Goal: Information Seeking & Learning: Learn about a topic

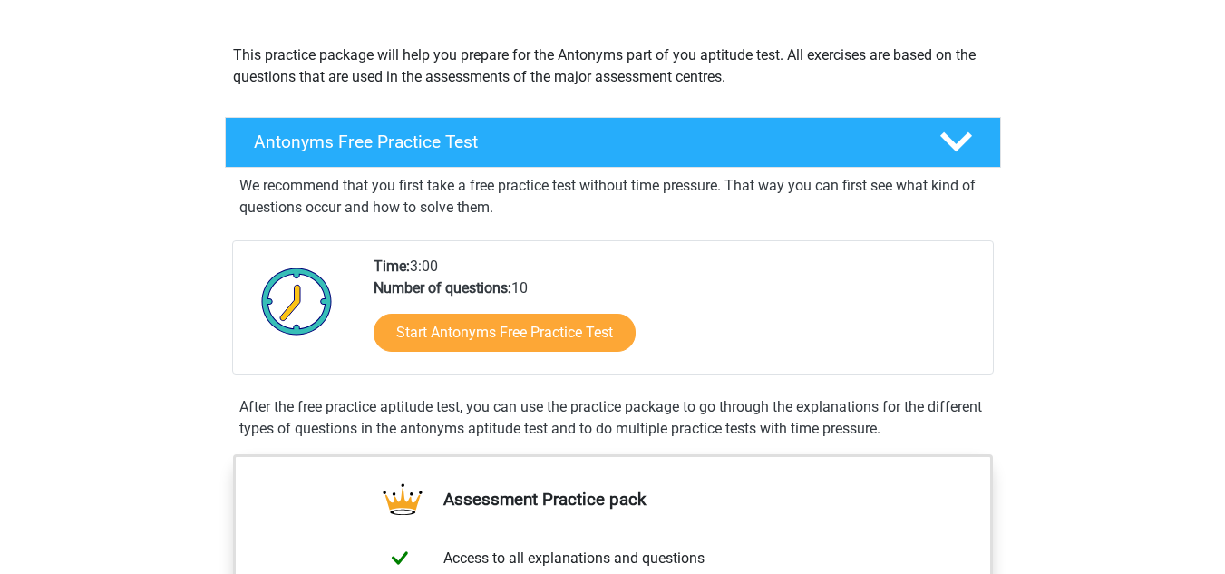
scroll to position [190, 0]
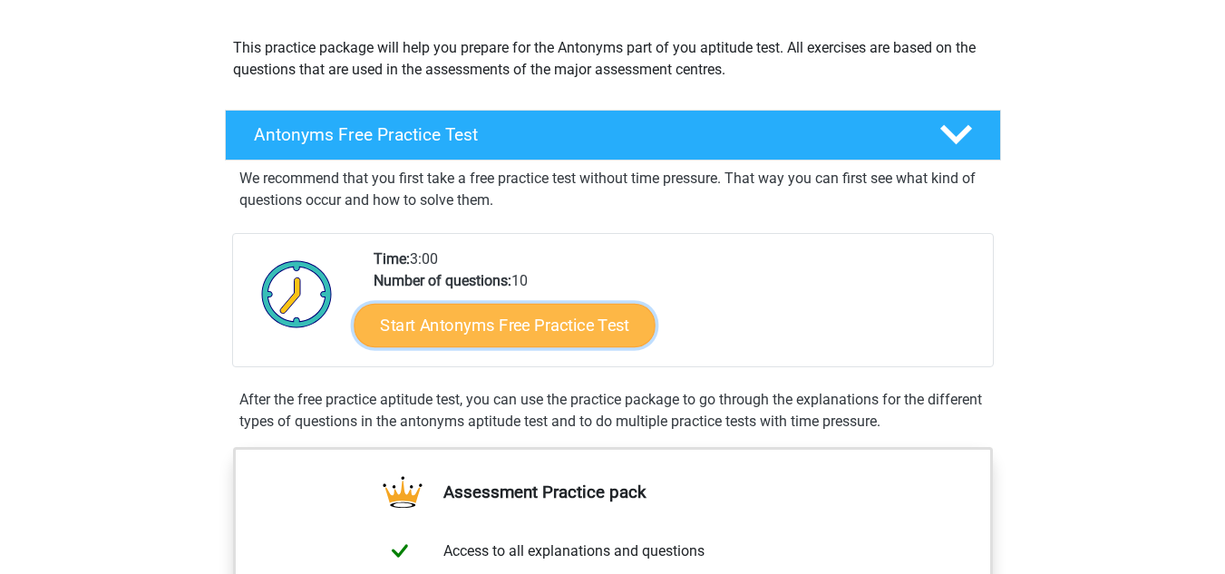
click at [557, 332] on link "Start Antonyms Free Practice Test" at bounding box center [504, 325] width 301 height 44
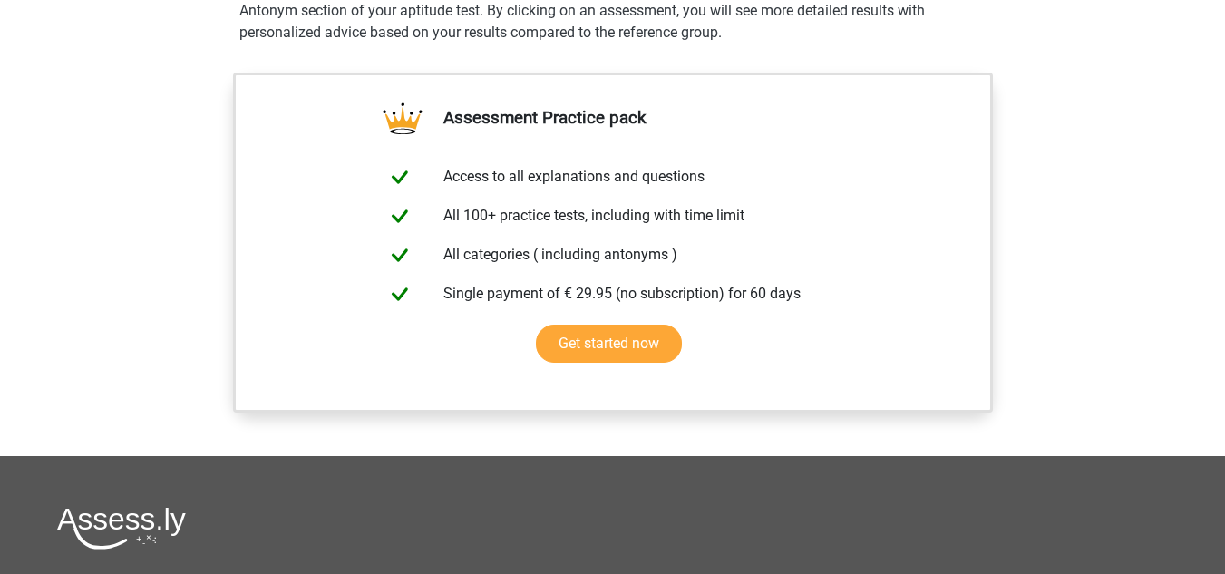
scroll to position [1361, 0]
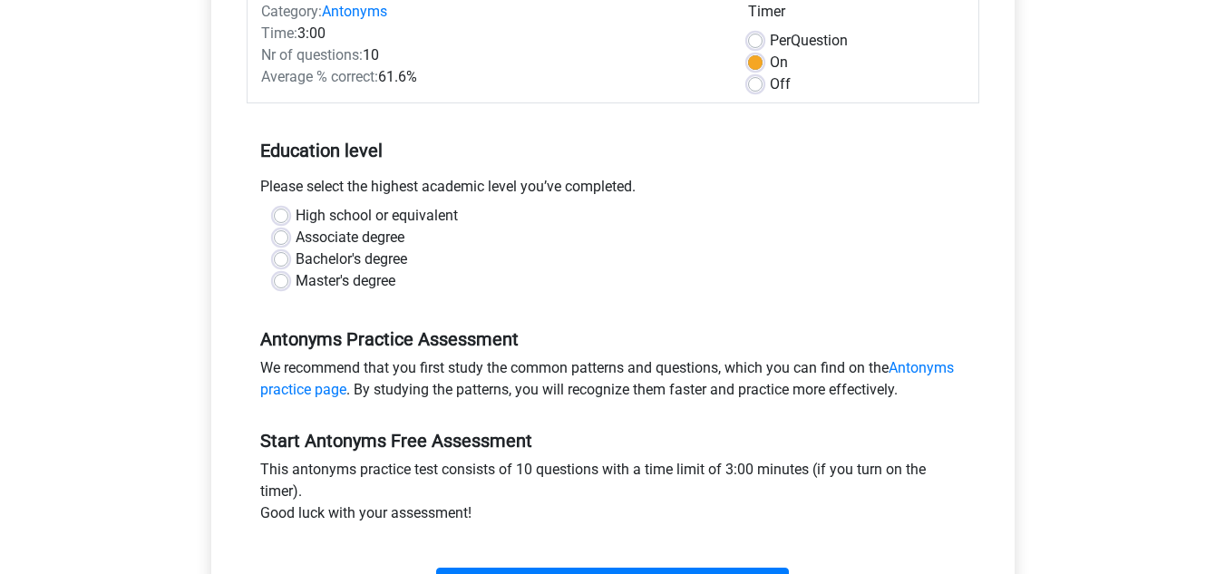
scroll to position [253, 0]
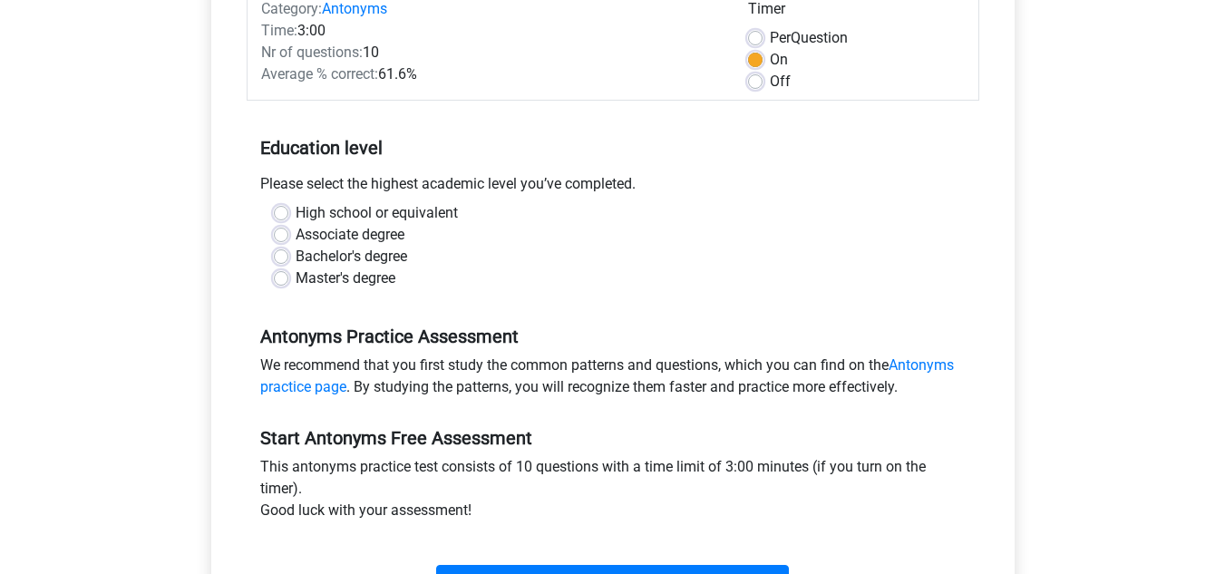
click at [293, 253] on div "Bachelor's degree" at bounding box center [613, 257] width 678 height 22
click at [296, 258] on label "Bachelor's degree" at bounding box center [352, 257] width 112 height 22
click at [286, 258] on input "Bachelor's degree" at bounding box center [281, 255] width 15 height 18
radio input "true"
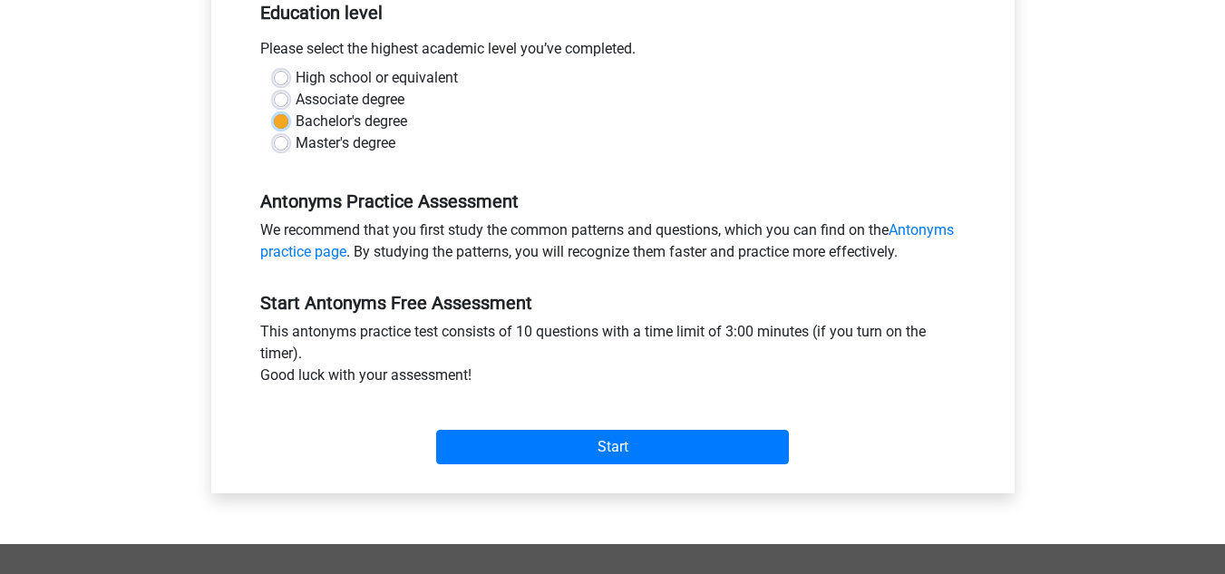
scroll to position [447, 0]
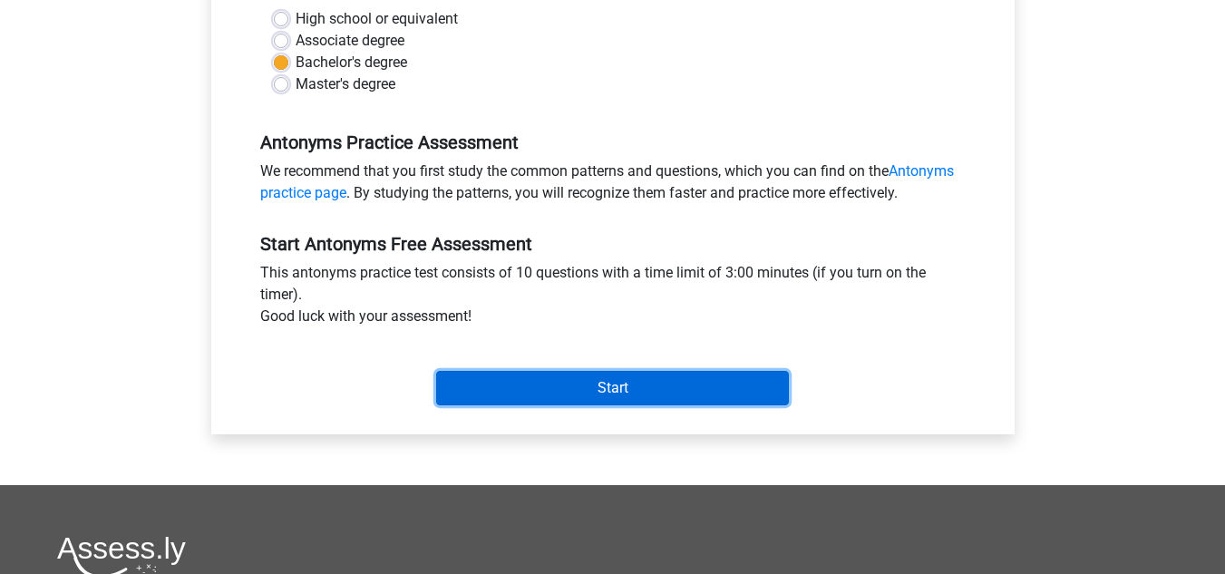
click at [732, 401] on input "Start" at bounding box center [612, 388] width 353 height 34
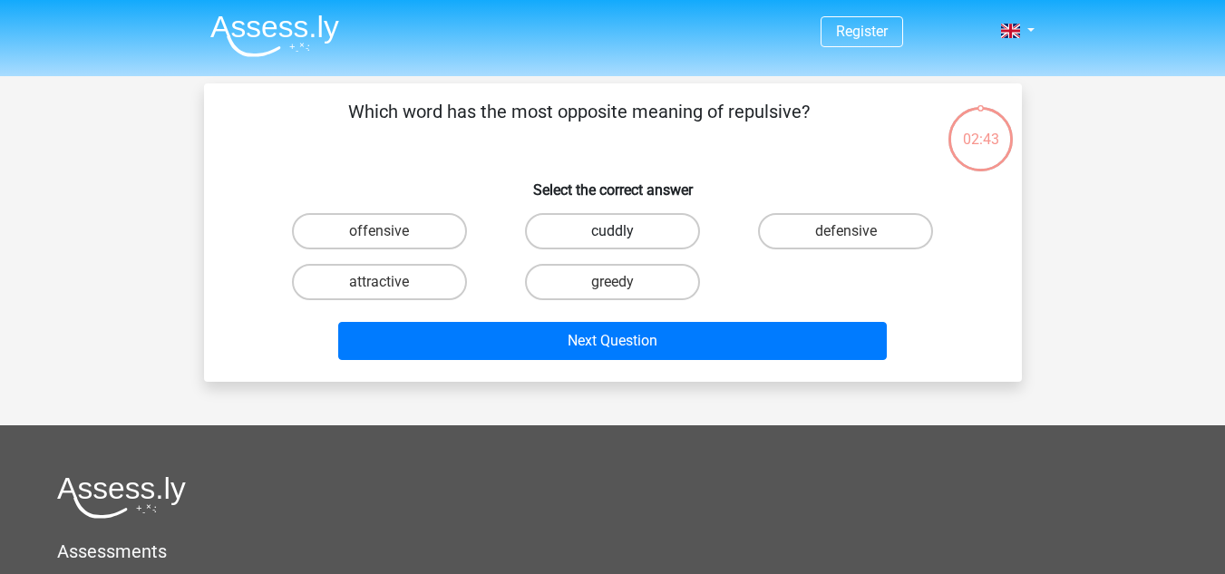
click at [636, 239] on label "cuddly" at bounding box center [612, 231] width 175 height 36
click at [624, 239] on input "cuddly" at bounding box center [618, 237] width 12 height 12
radio input "true"
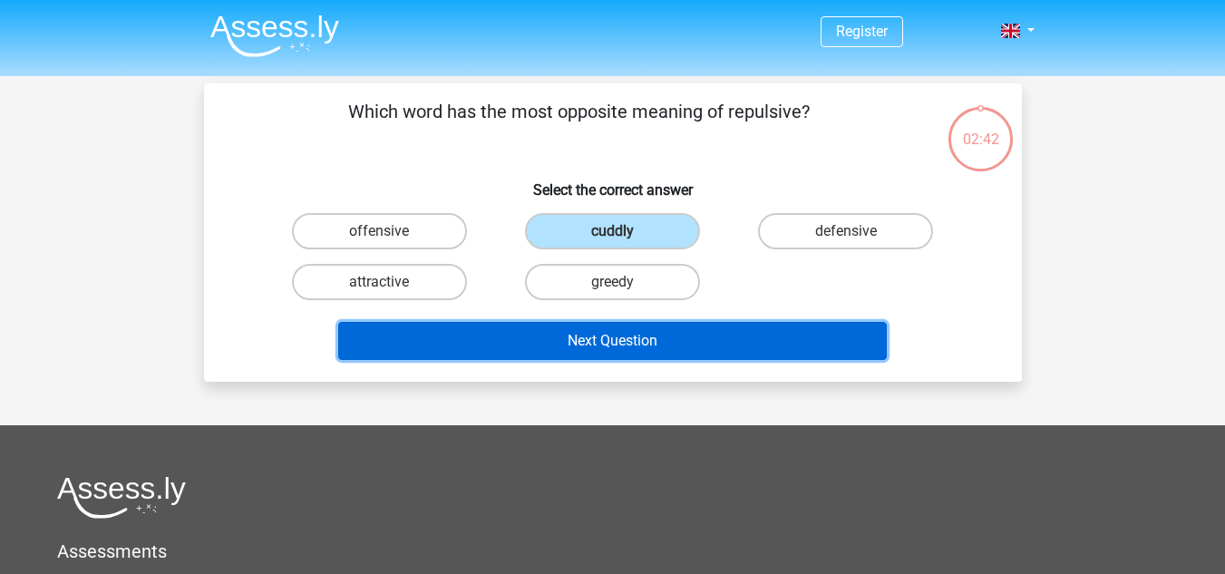
click at [670, 329] on button "Next Question" at bounding box center [612, 341] width 549 height 38
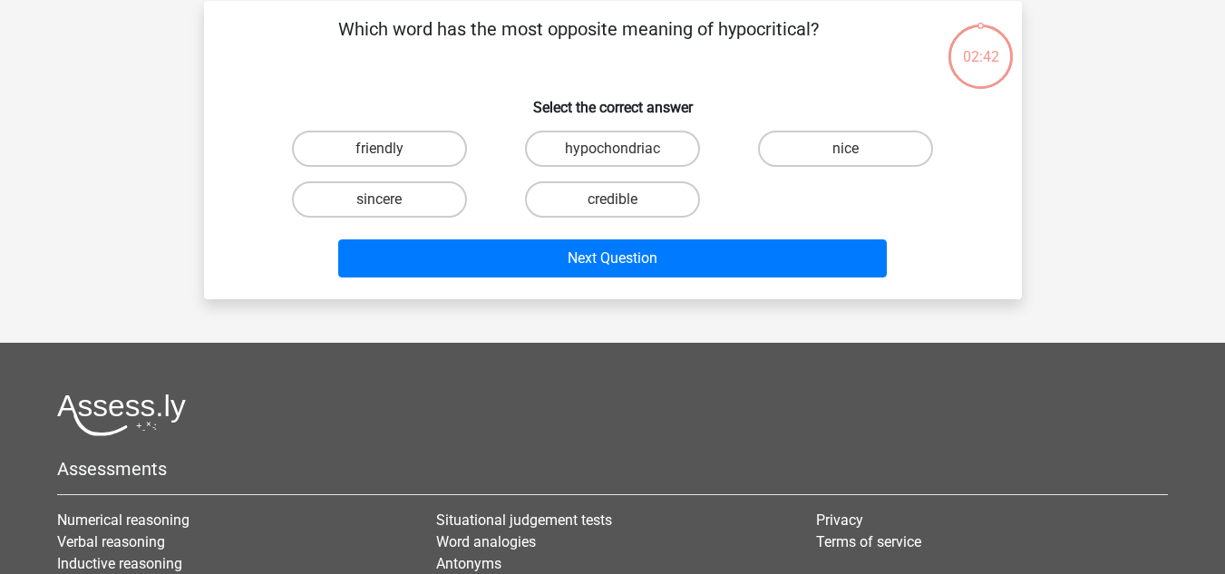
scroll to position [83, 0]
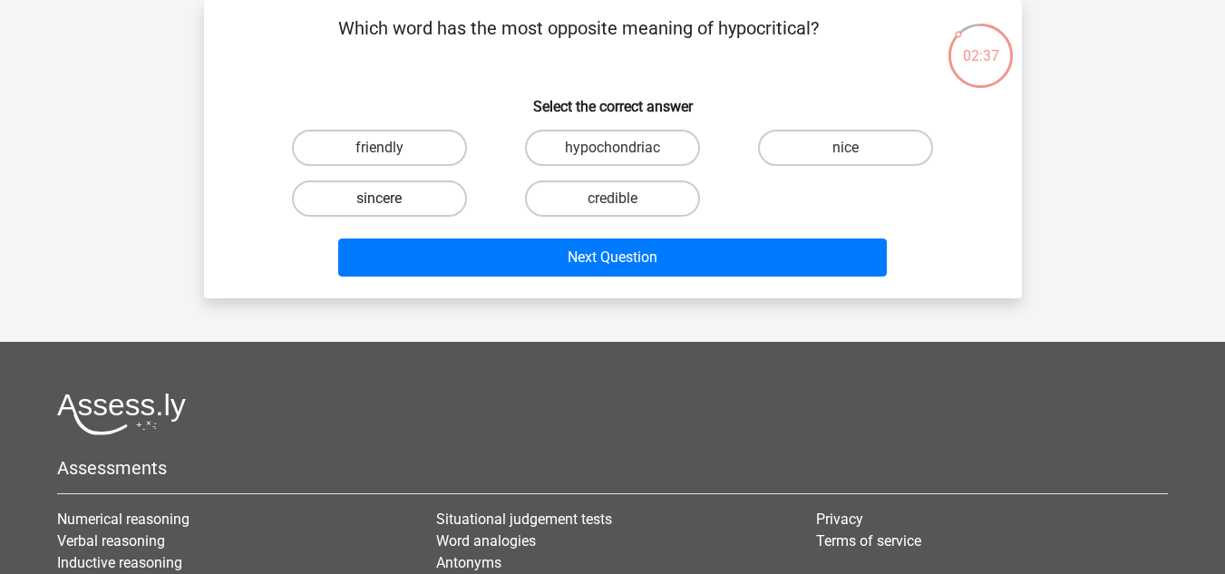
click at [408, 191] on label "sincere" at bounding box center [379, 198] width 175 height 36
click at [391, 199] on input "sincere" at bounding box center [385, 205] width 12 height 12
radio input "true"
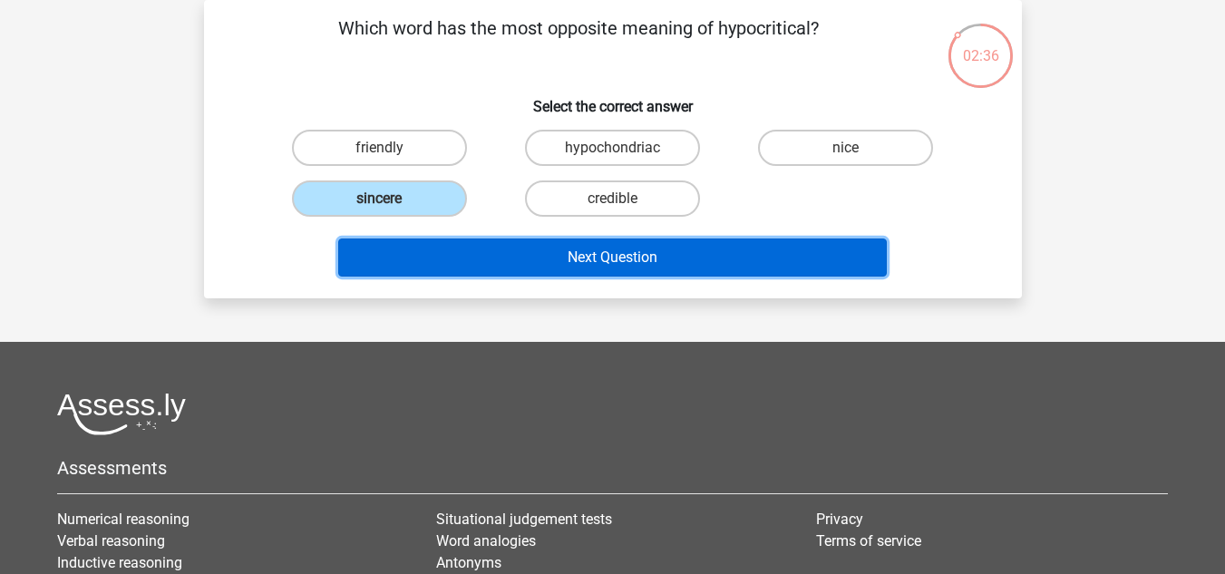
click at [497, 258] on button "Next Question" at bounding box center [612, 258] width 549 height 38
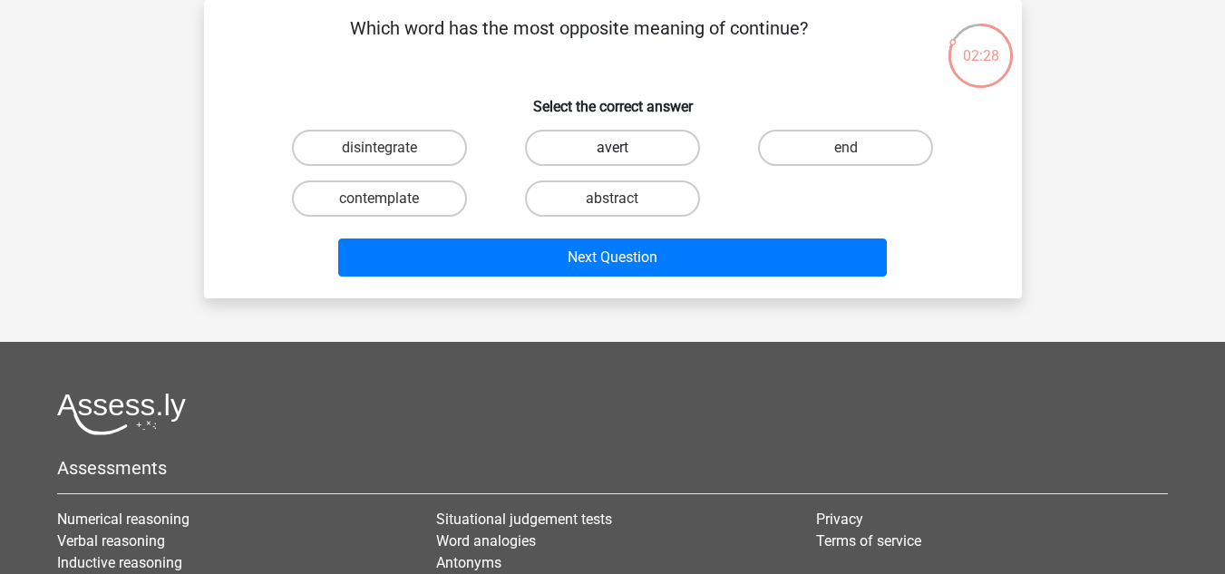
click at [582, 146] on label "avert" at bounding box center [612, 148] width 175 height 36
click at [612, 148] on input "avert" at bounding box center [618, 154] width 12 height 12
radio input "true"
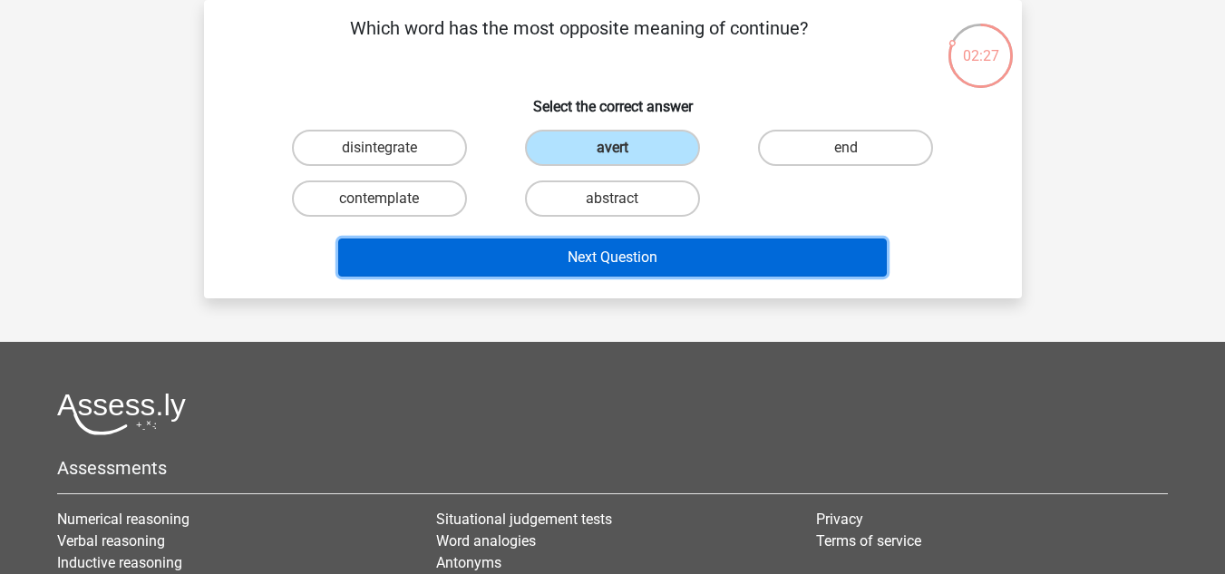
click at [614, 254] on button "Next Question" at bounding box center [612, 258] width 549 height 38
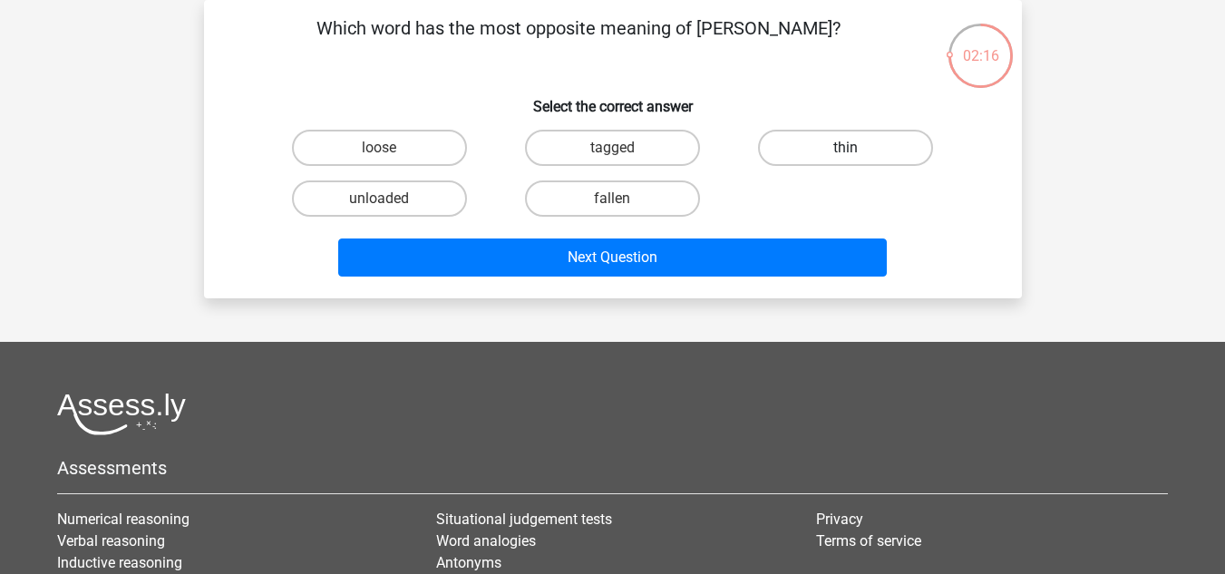
click at [813, 145] on label "thin" at bounding box center [845, 148] width 175 height 36
click at [846, 148] on input "thin" at bounding box center [852, 154] width 12 height 12
radio input "true"
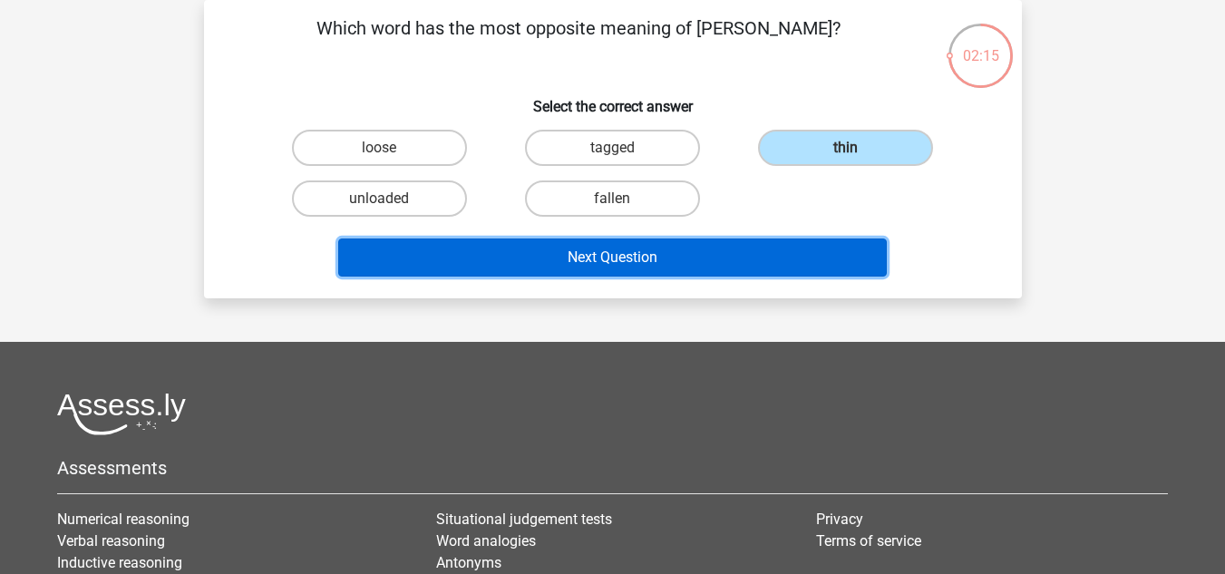
click at [691, 256] on button "Next Question" at bounding box center [612, 258] width 549 height 38
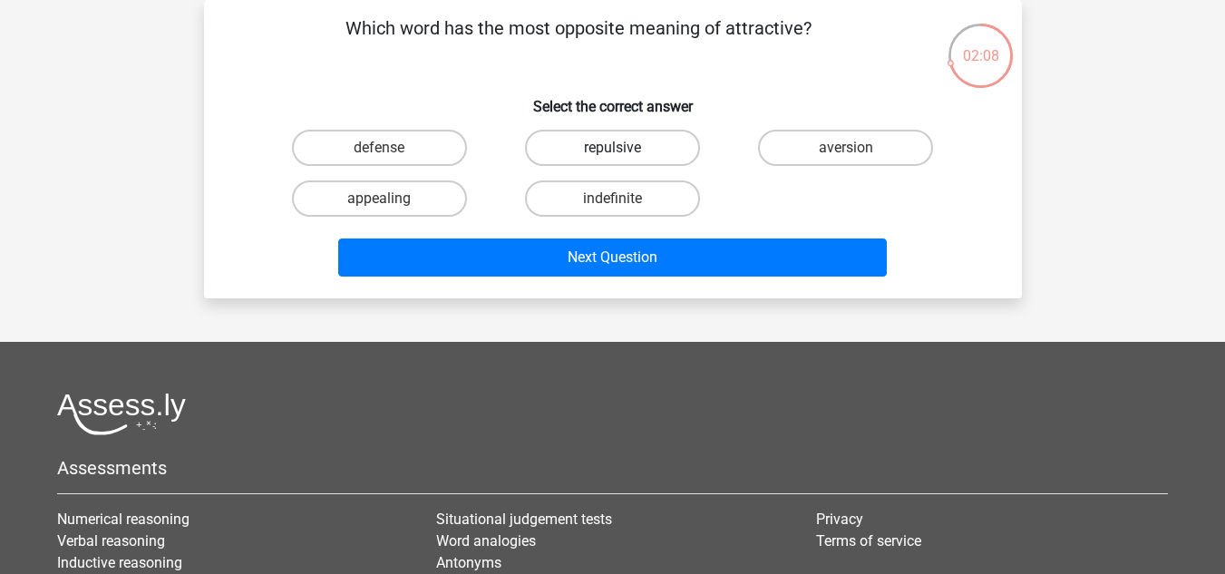
click at [622, 146] on label "repulsive" at bounding box center [612, 148] width 175 height 36
click at [622, 148] on input "repulsive" at bounding box center [618, 154] width 12 height 12
radio input "true"
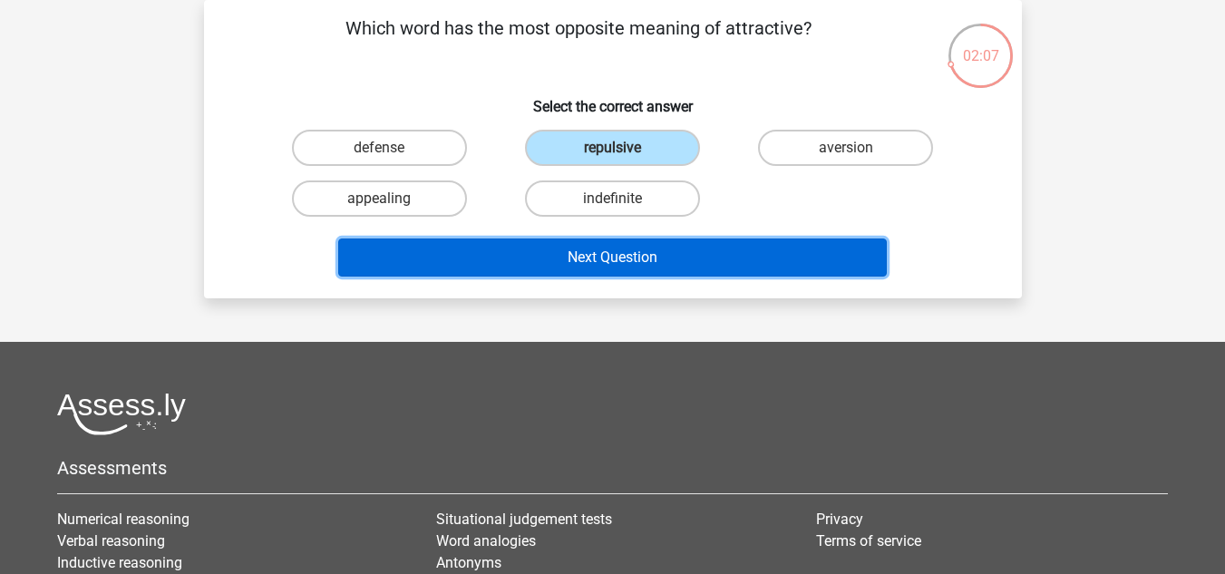
click at [635, 259] on button "Next Question" at bounding box center [612, 258] width 549 height 38
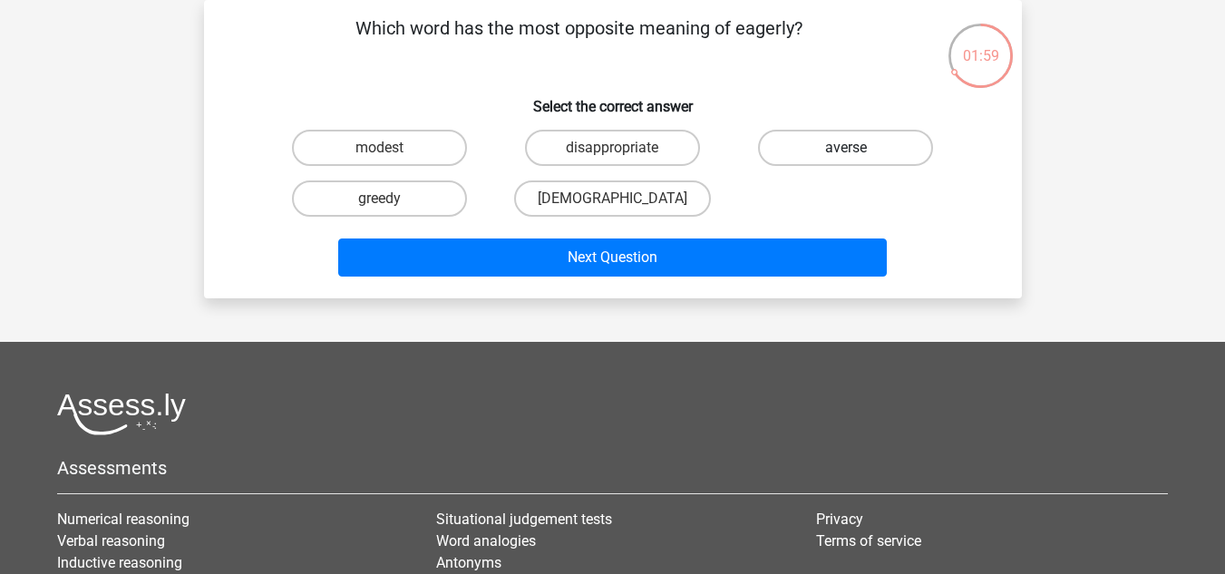
click at [821, 146] on label "averse" at bounding box center [845, 148] width 175 height 36
click at [846, 148] on input "averse" at bounding box center [852, 154] width 12 height 12
radio input "true"
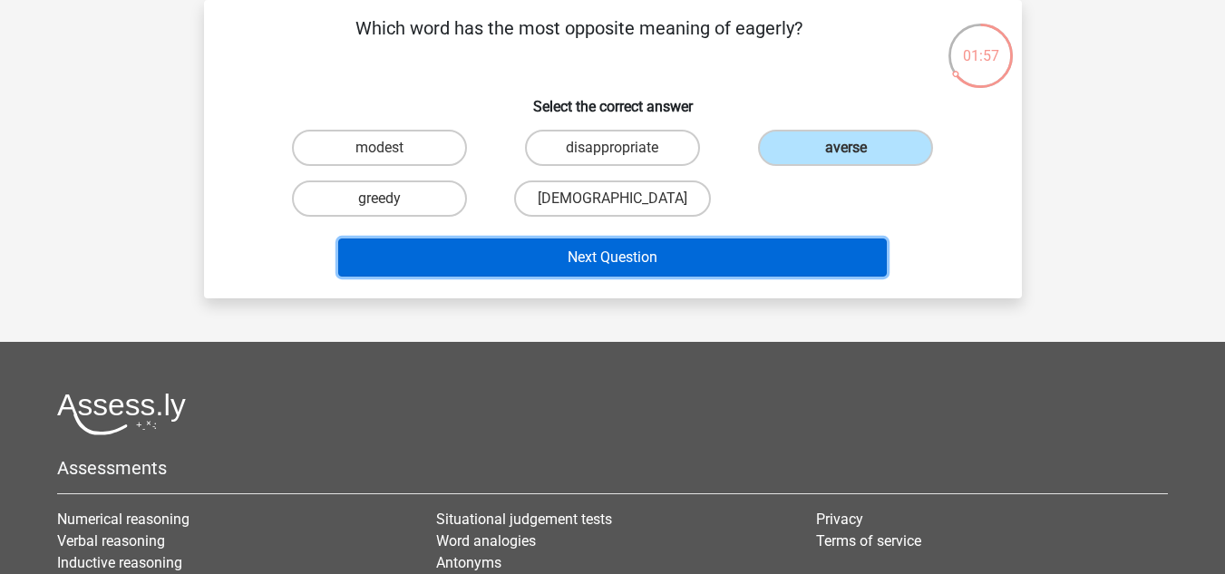
click at [652, 249] on button "Next Question" at bounding box center [612, 258] width 549 height 38
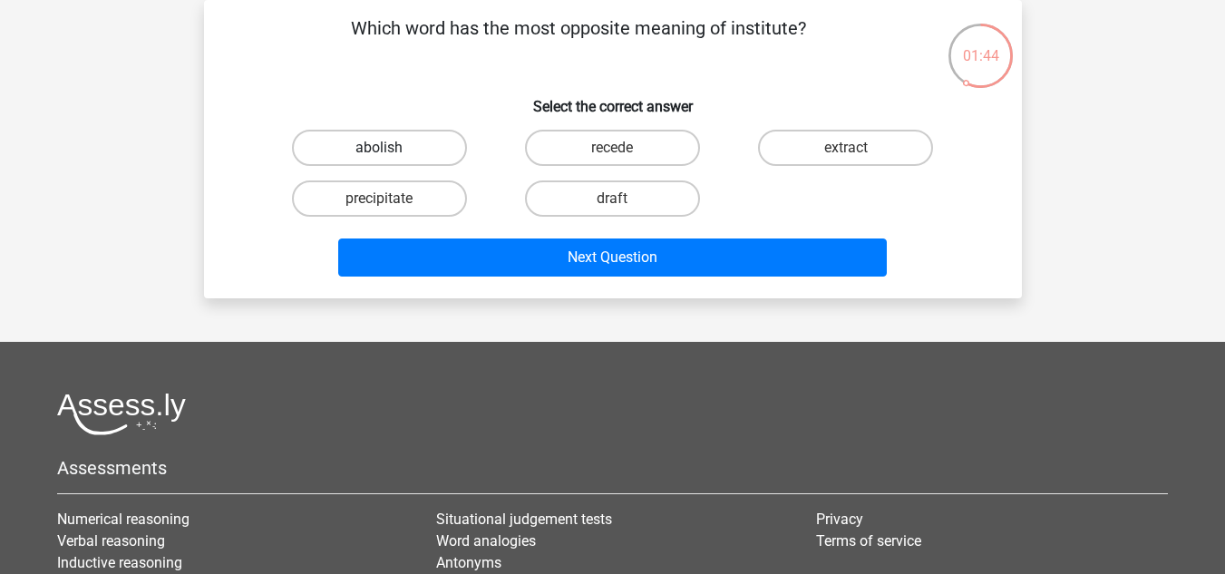
click at [429, 156] on label "abolish" at bounding box center [379, 148] width 175 height 36
click at [391, 156] on input "abolish" at bounding box center [385, 154] width 12 height 12
radio input "true"
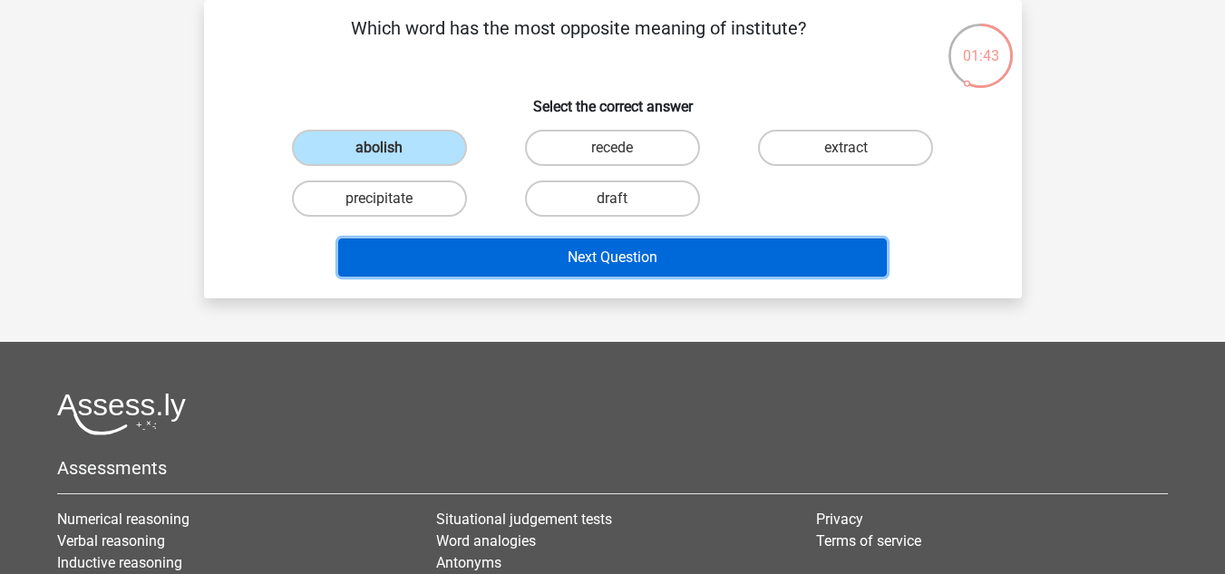
click at [551, 259] on button "Next Question" at bounding box center [612, 258] width 549 height 38
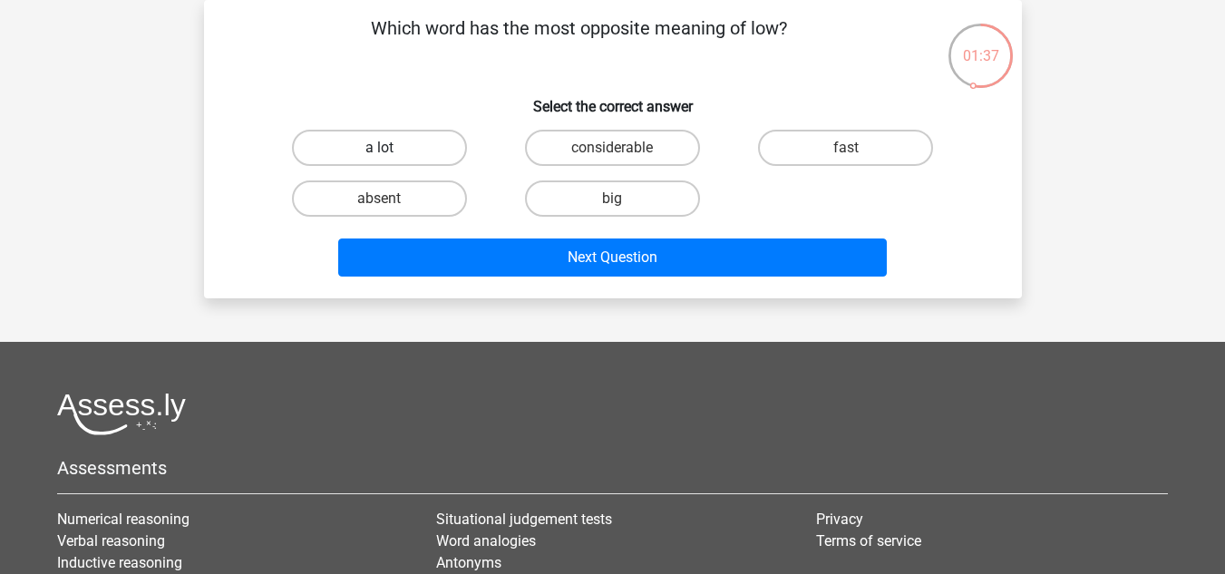
click at [413, 142] on label "a lot" at bounding box center [379, 148] width 175 height 36
click at [391, 148] on input "a lot" at bounding box center [385, 154] width 12 height 12
radio input "true"
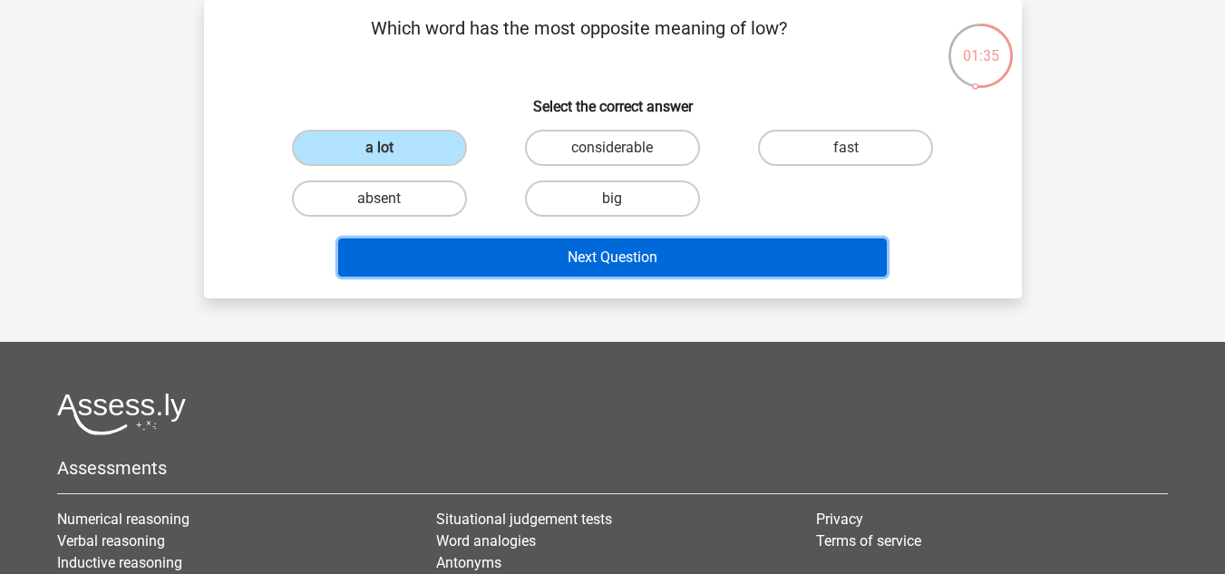
click at [498, 249] on button "Next Question" at bounding box center [612, 258] width 549 height 38
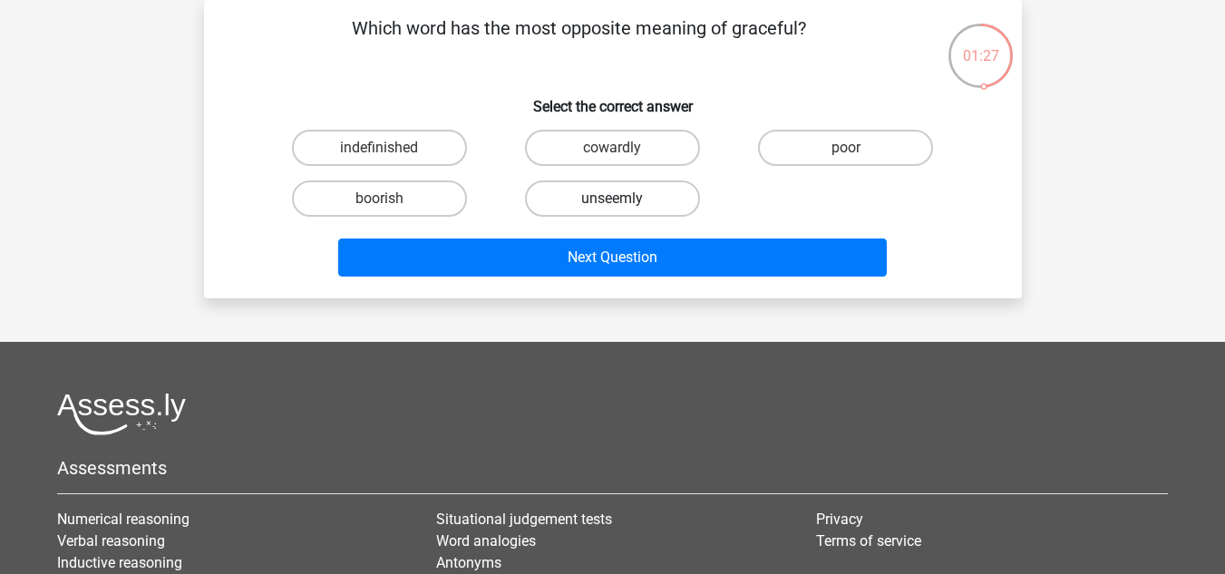
click at [608, 204] on label "unseemly" at bounding box center [612, 198] width 175 height 36
click at [612, 204] on input "unseemly" at bounding box center [618, 205] width 12 height 12
radio input "true"
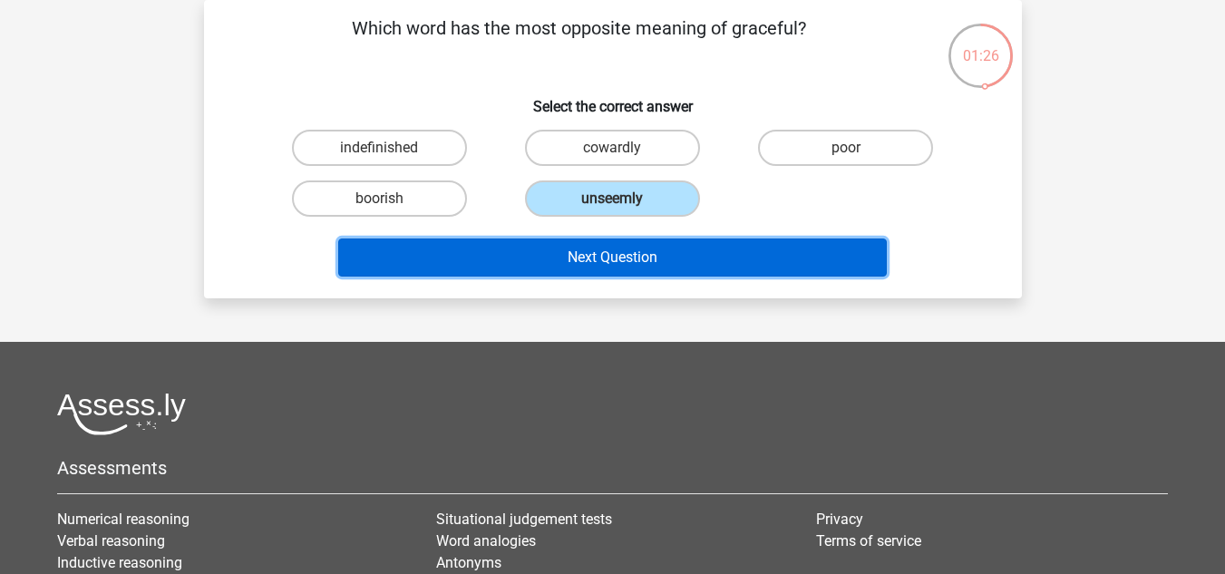
click at [612, 257] on button "Next Question" at bounding box center [612, 258] width 549 height 38
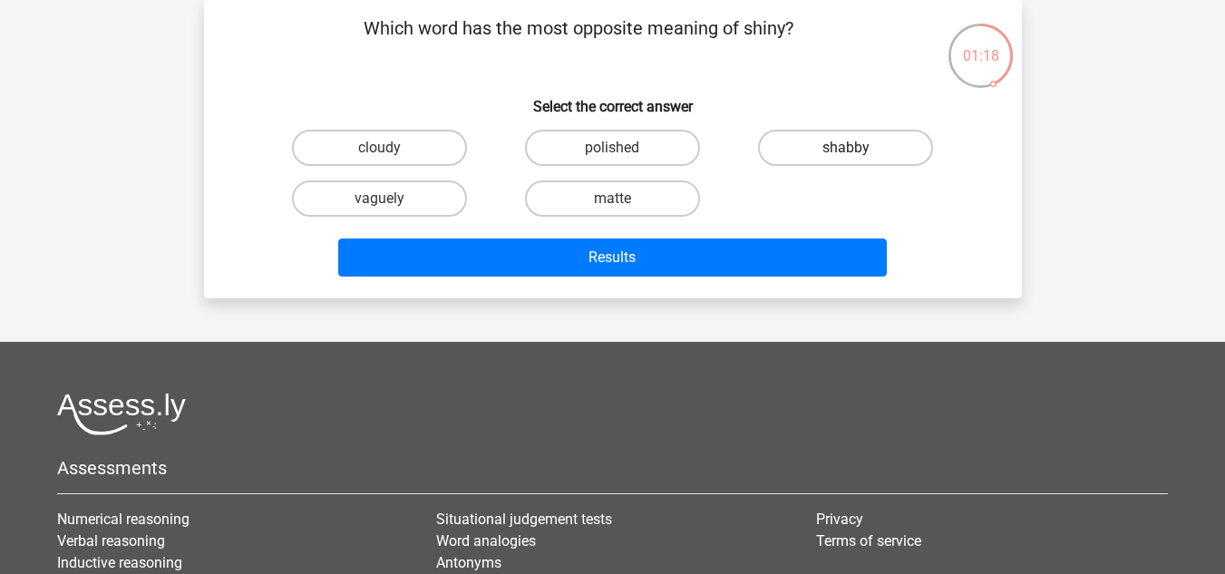
click at [823, 152] on label "shabby" at bounding box center [845, 148] width 175 height 36
click at [846, 152] on input "shabby" at bounding box center [852, 154] width 12 height 12
radio input "true"
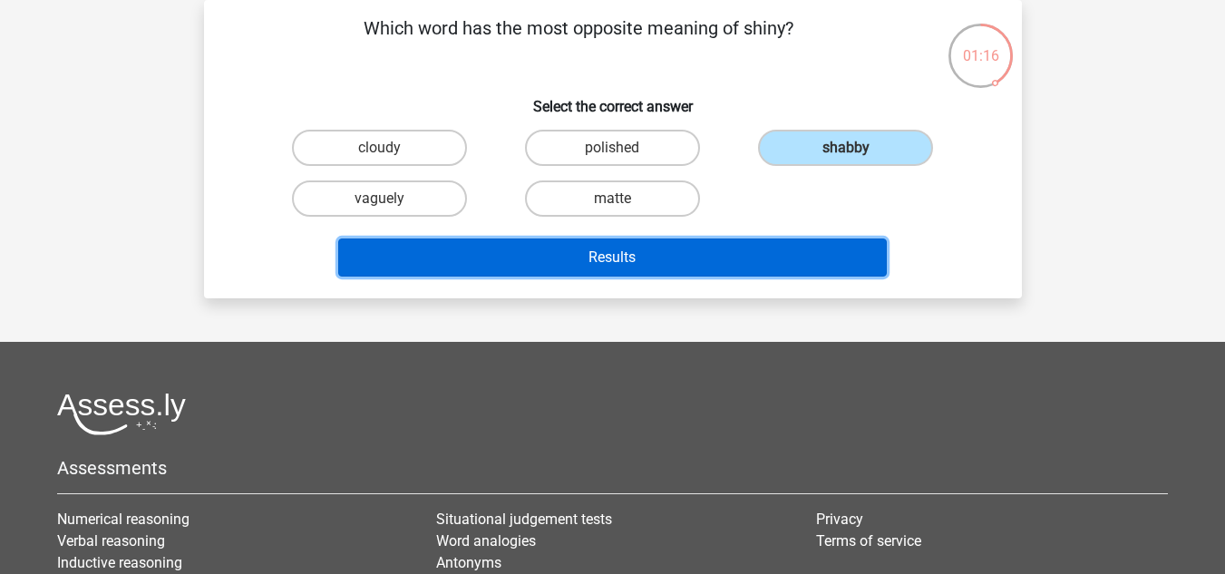
click at [714, 252] on button "Results" at bounding box center [612, 258] width 549 height 38
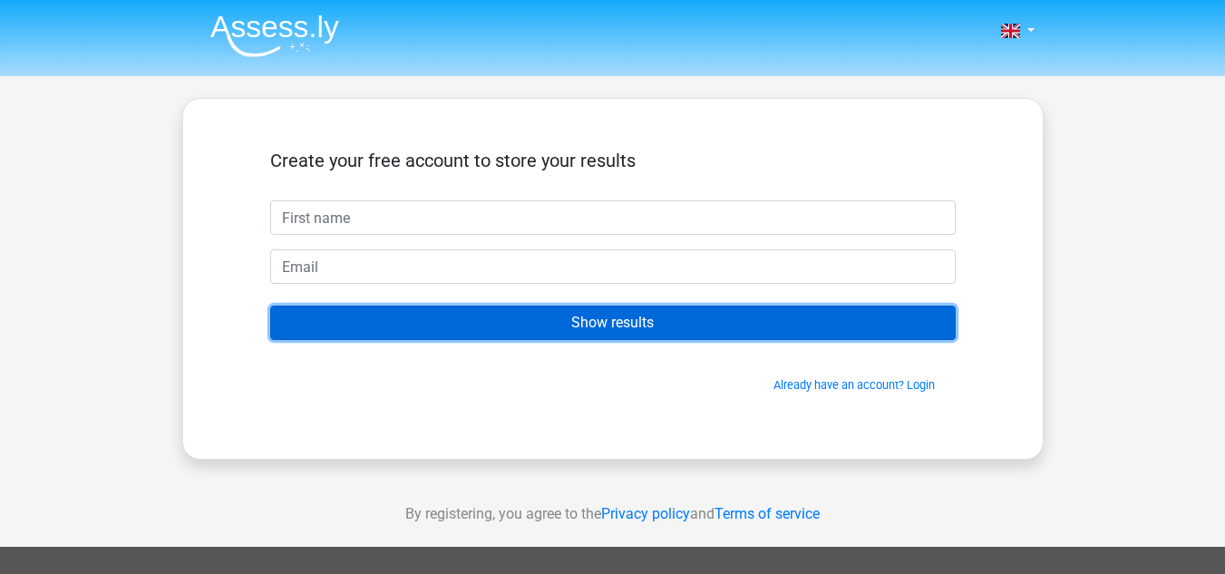
click at [697, 334] on input "Show results" at bounding box center [613, 323] width 686 height 34
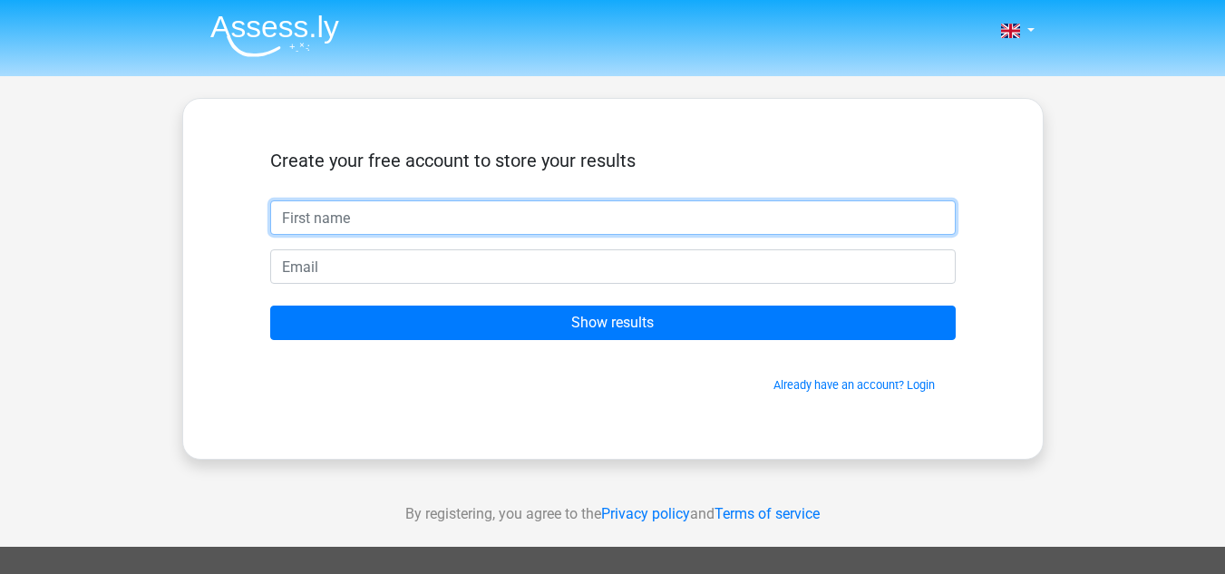
type input "e"
type input "rabia03chhaya@gmail.com"
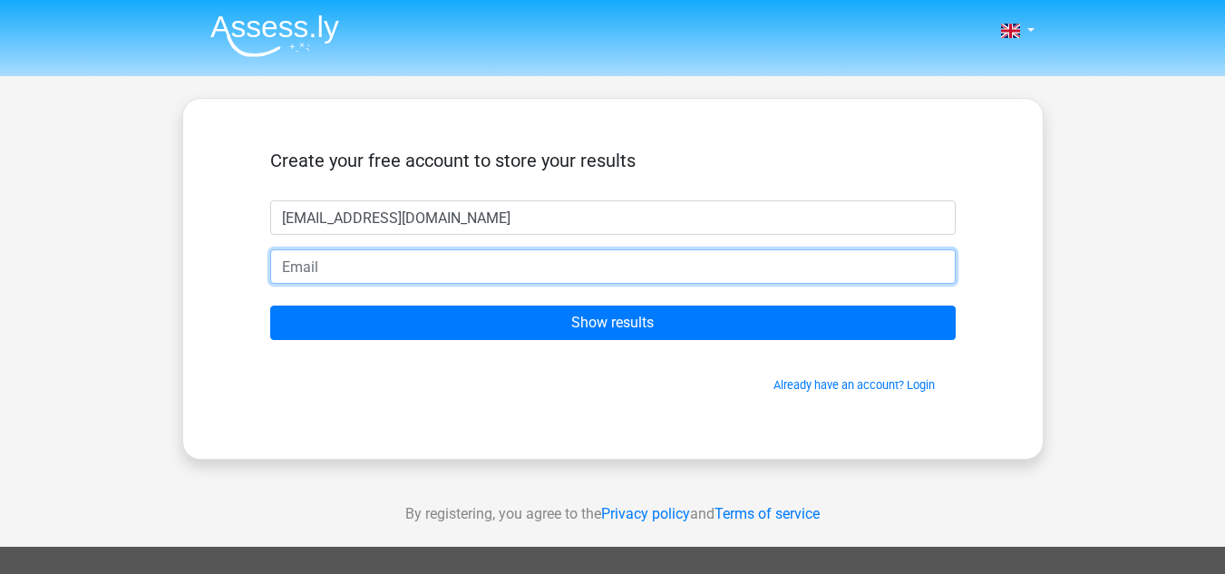
click at [575, 267] on input "email" at bounding box center [613, 266] width 686 height 34
type input "rabia03chhaya@gmail.com"
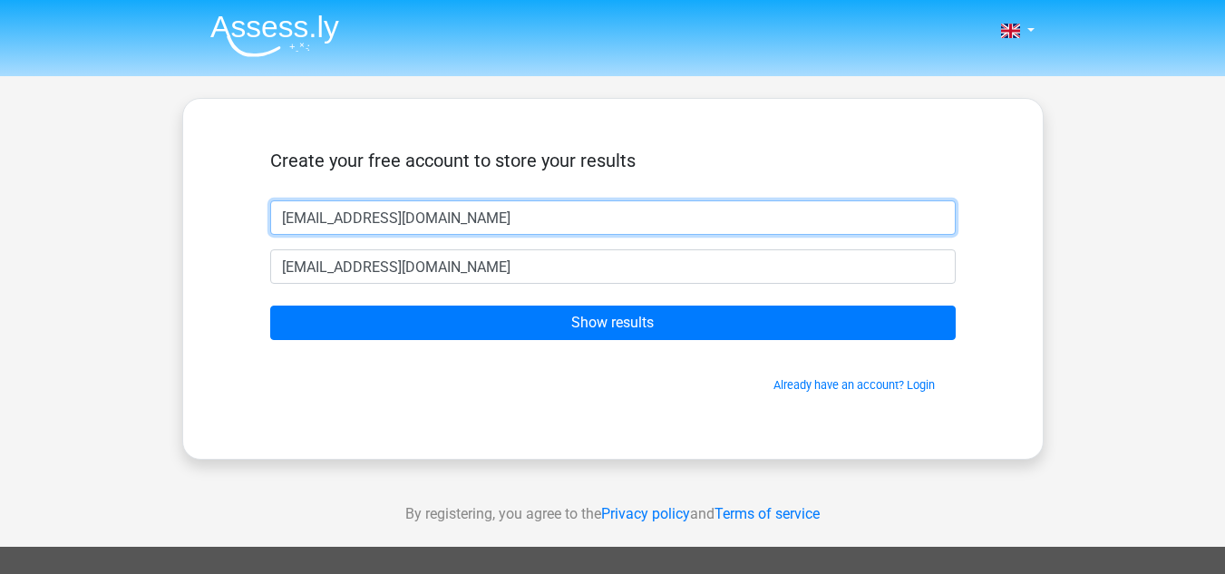
click at [519, 220] on input "rabia03chhaya@gmail.com" at bounding box center [613, 217] width 686 height 34
type input "r"
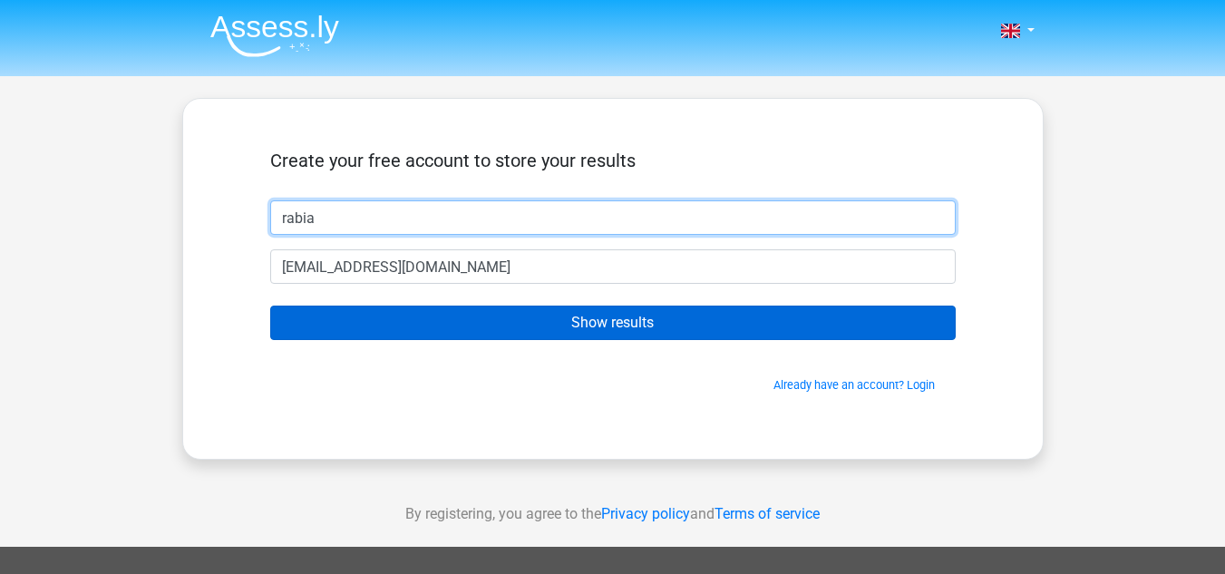
type input "rabia"
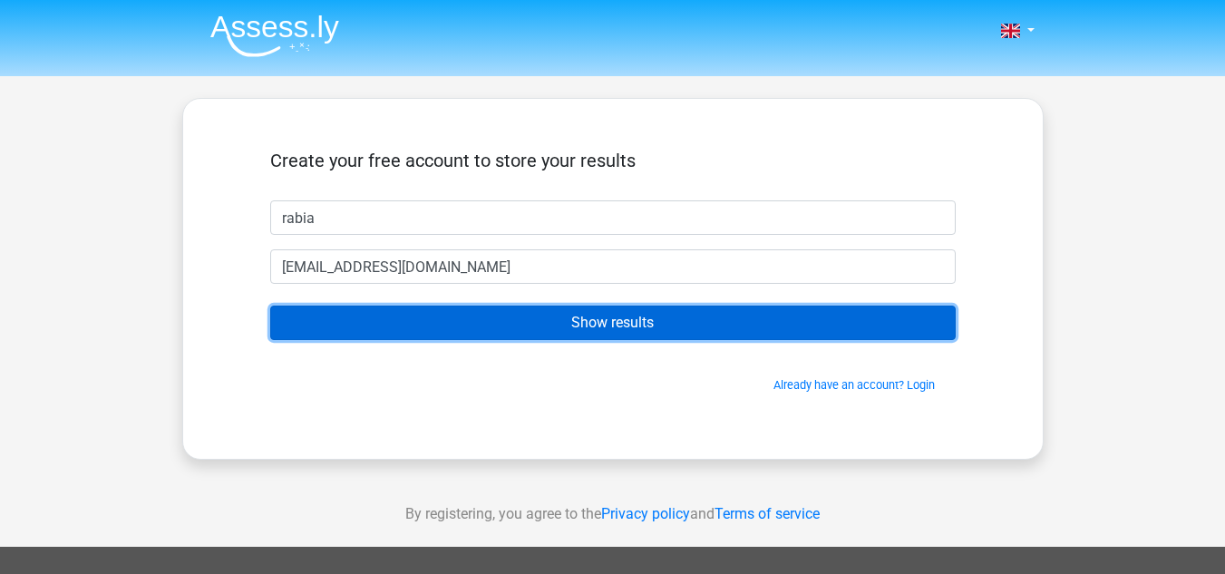
click at [561, 327] on input "Show results" at bounding box center [613, 323] width 686 height 34
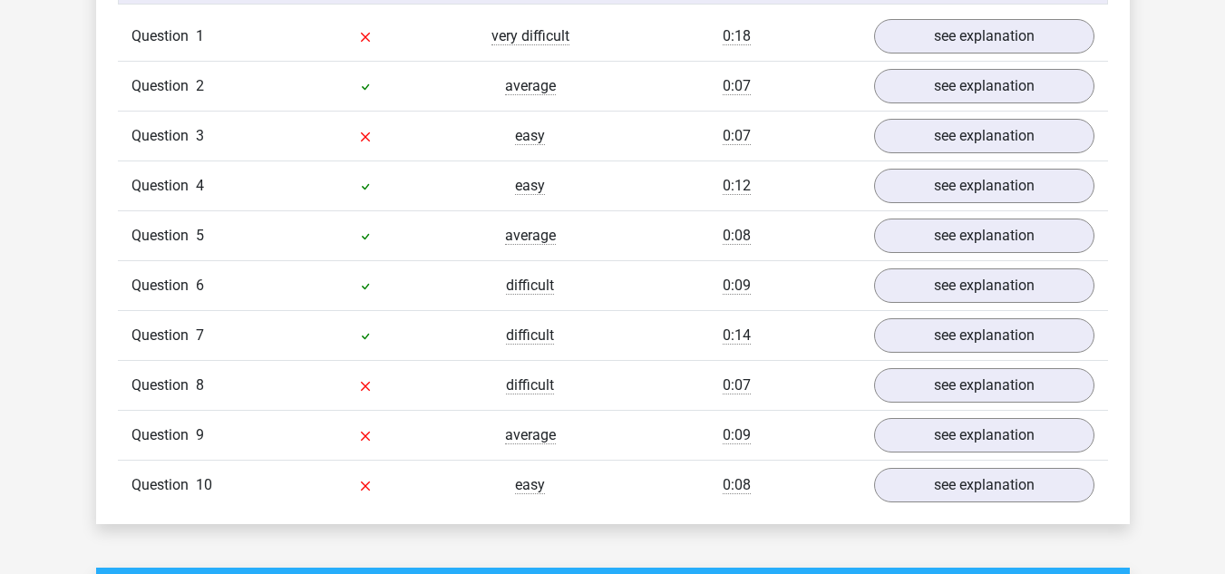
scroll to position [1494, 0]
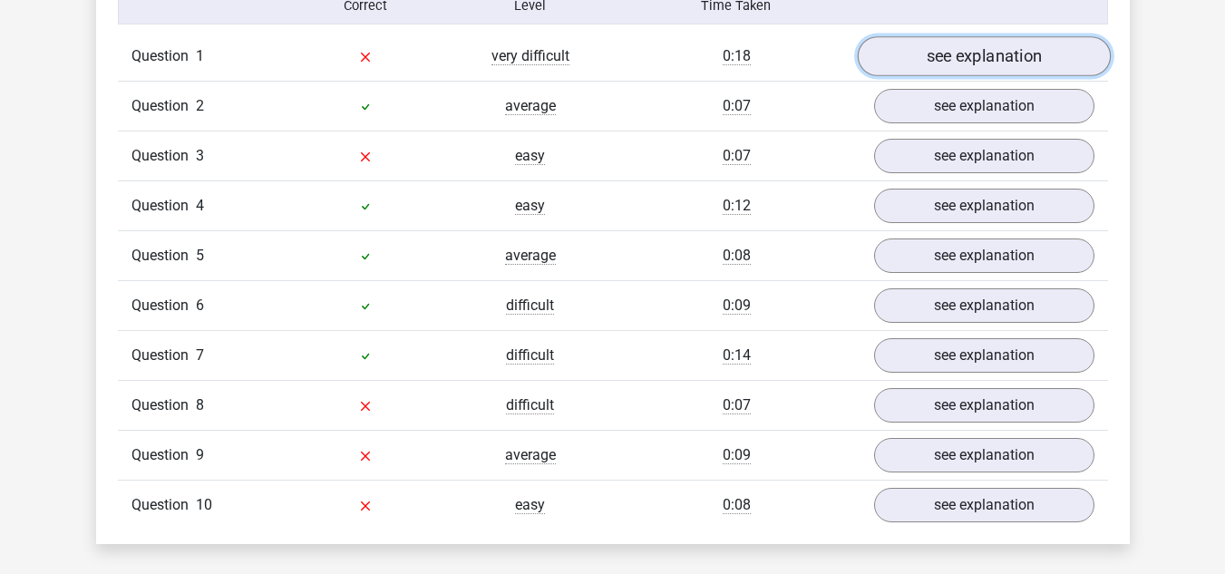
click at [956, 61] on link "see explanation" at bounding box center [983, 56] width 253 height 40
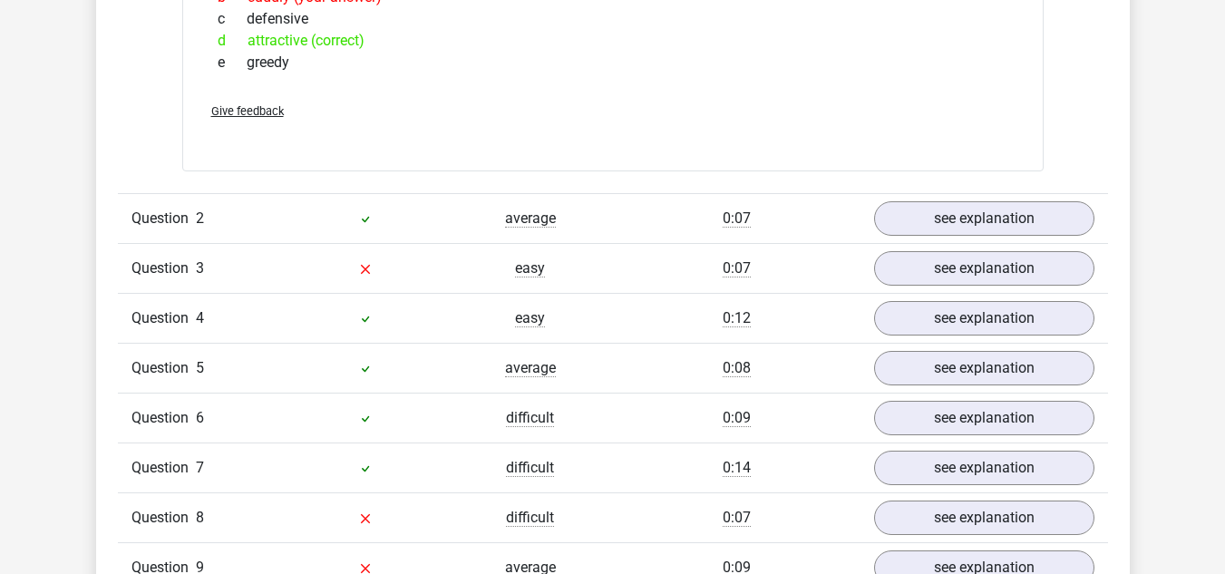
scroll to position [1740, 0]
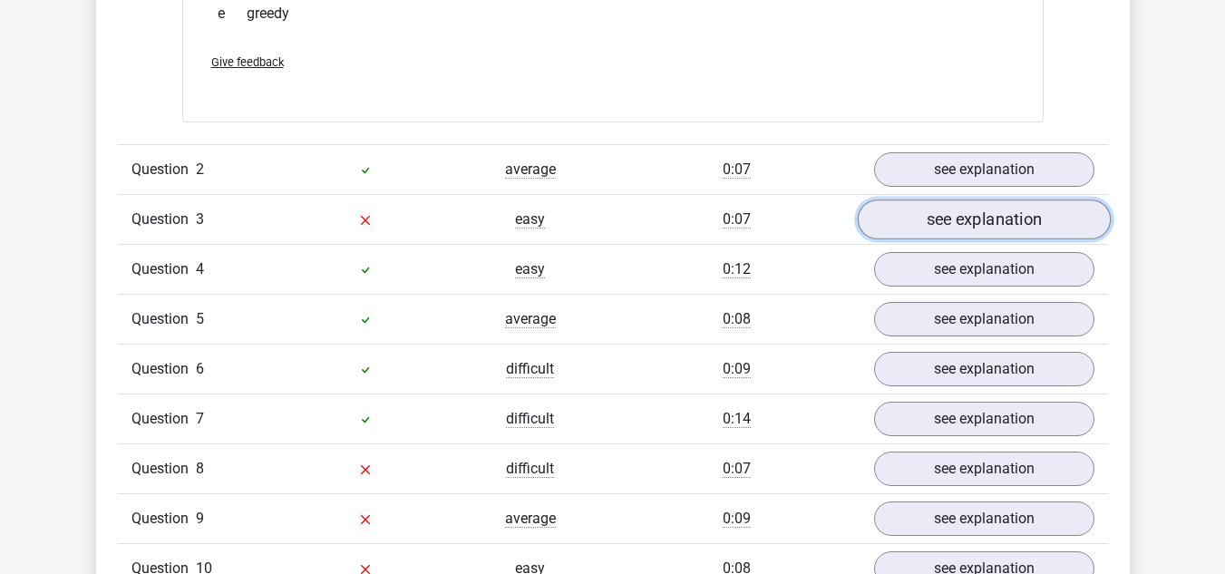
click at [1059, 230] on link "see explanation" at bounding box center [983, 220] width 253 height 40
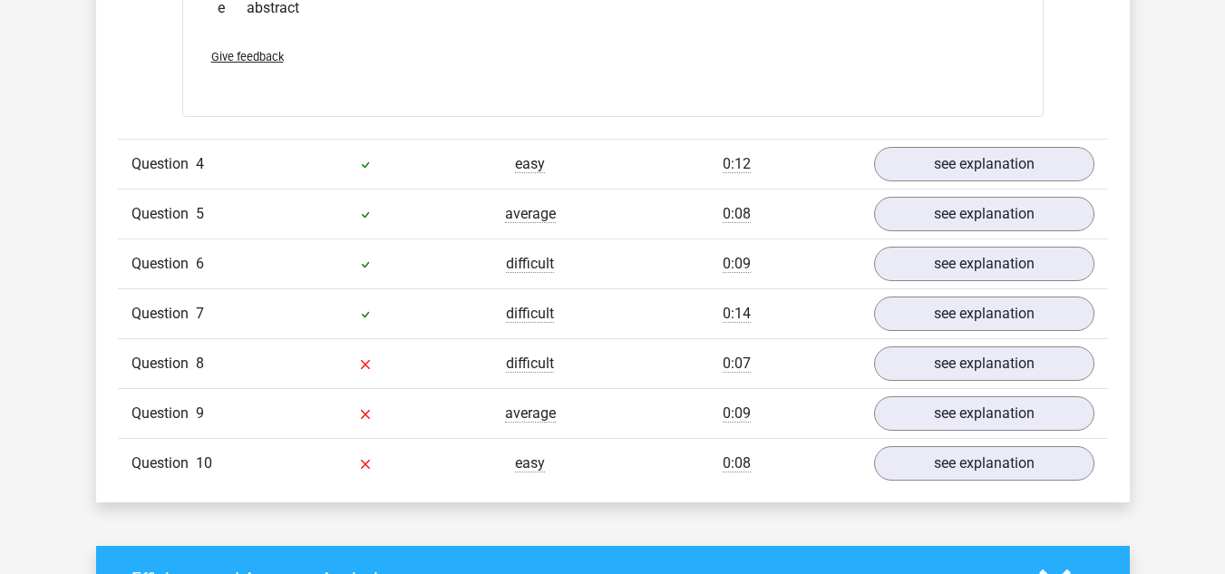
scroll to position [2161, 0]
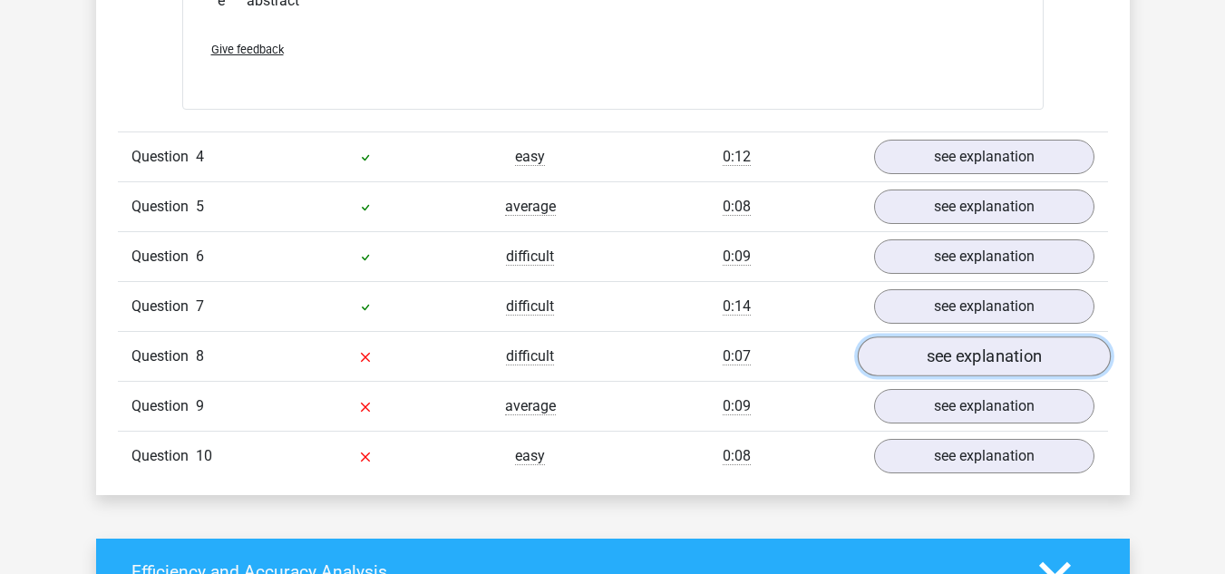
click at [1010, 360] on link "see explanation" at bounding box center [983, 357] width 253 height 40
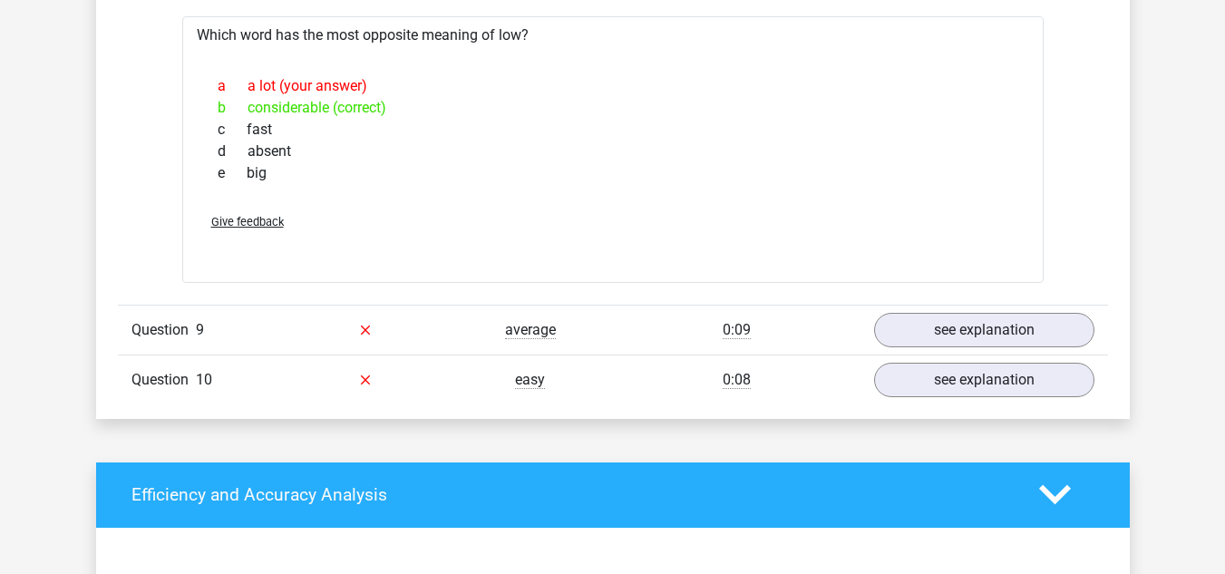
scroll to position [2581, 0]
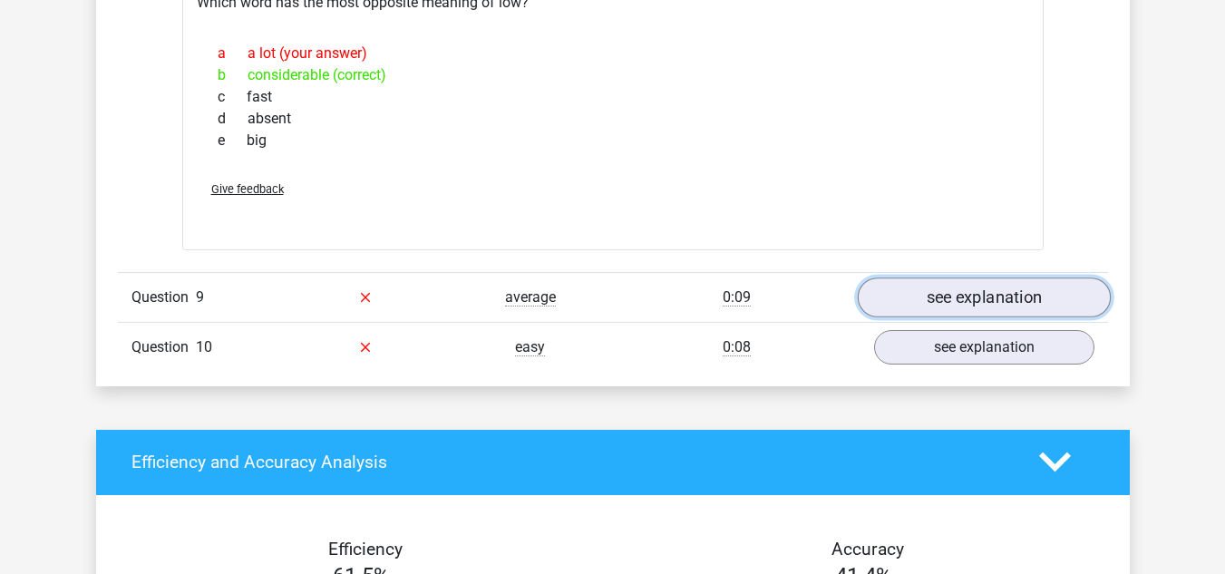
click at [1034, 288] on link "see explanation" at bounding box center [983, 298] width 253 height 40
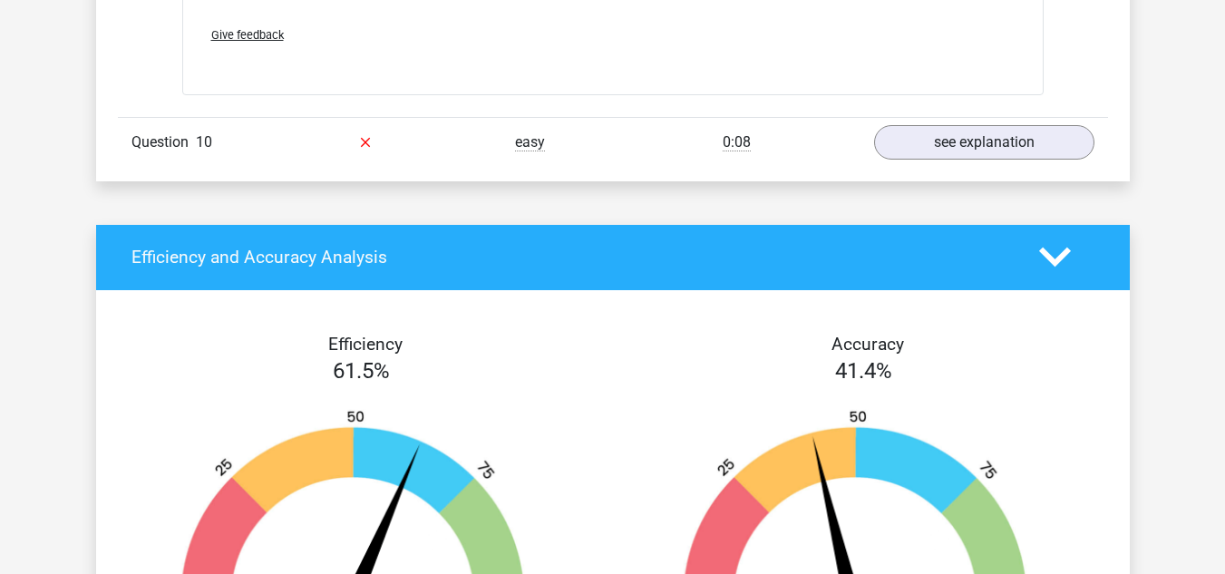
scroll to position [3086, 0]
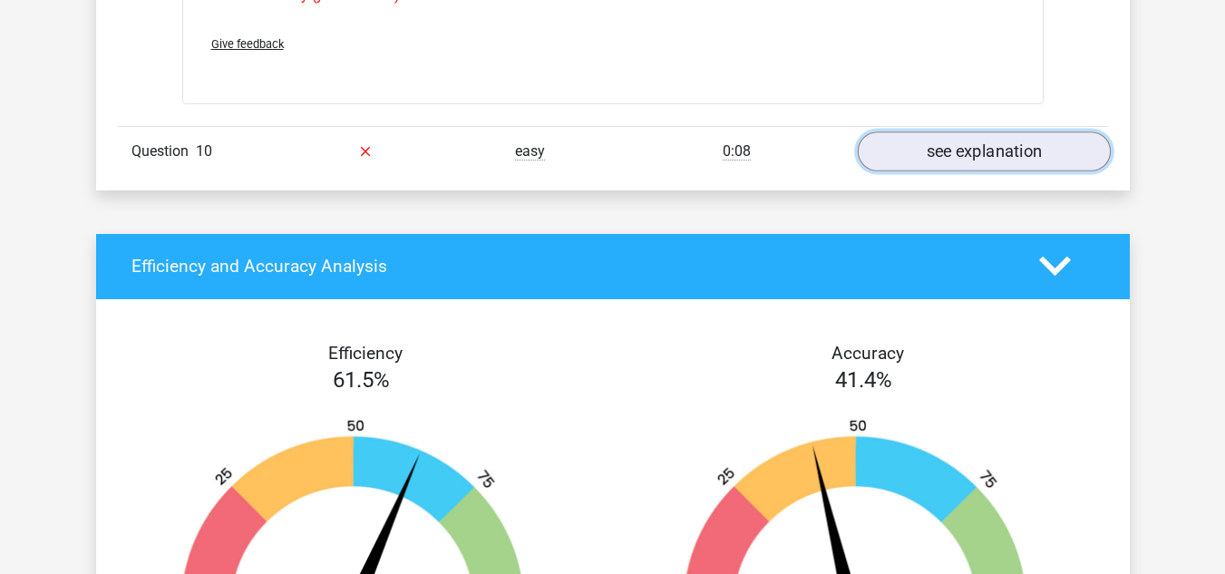
click at [980, 161] on link "see explanation" at bounding box center [983, 152] width 253 height 40
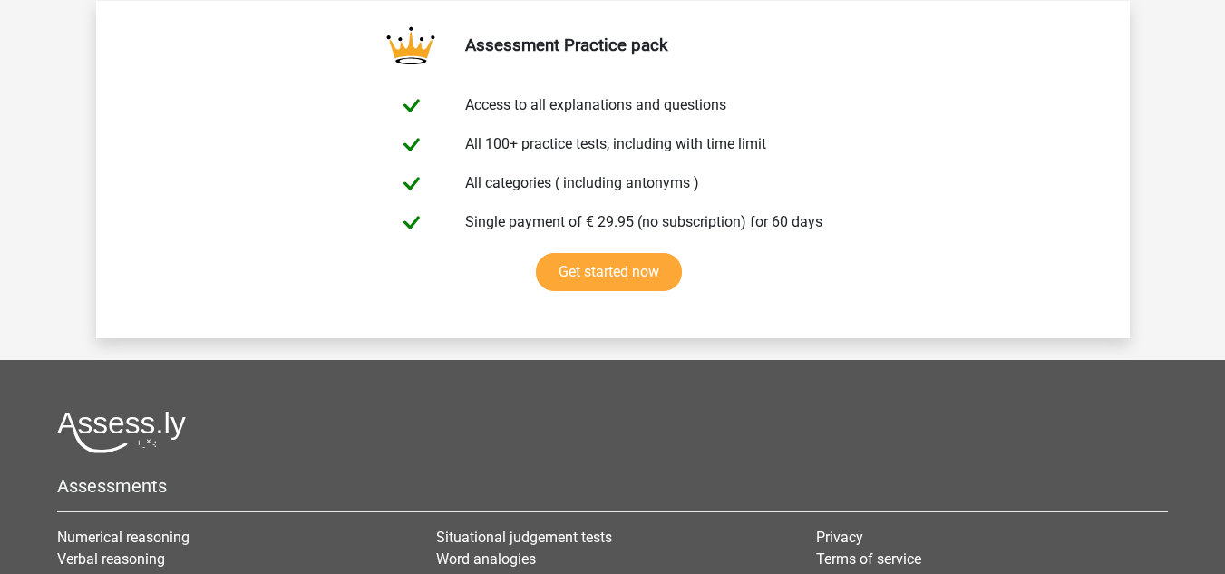
scroll to position [4620, 0]
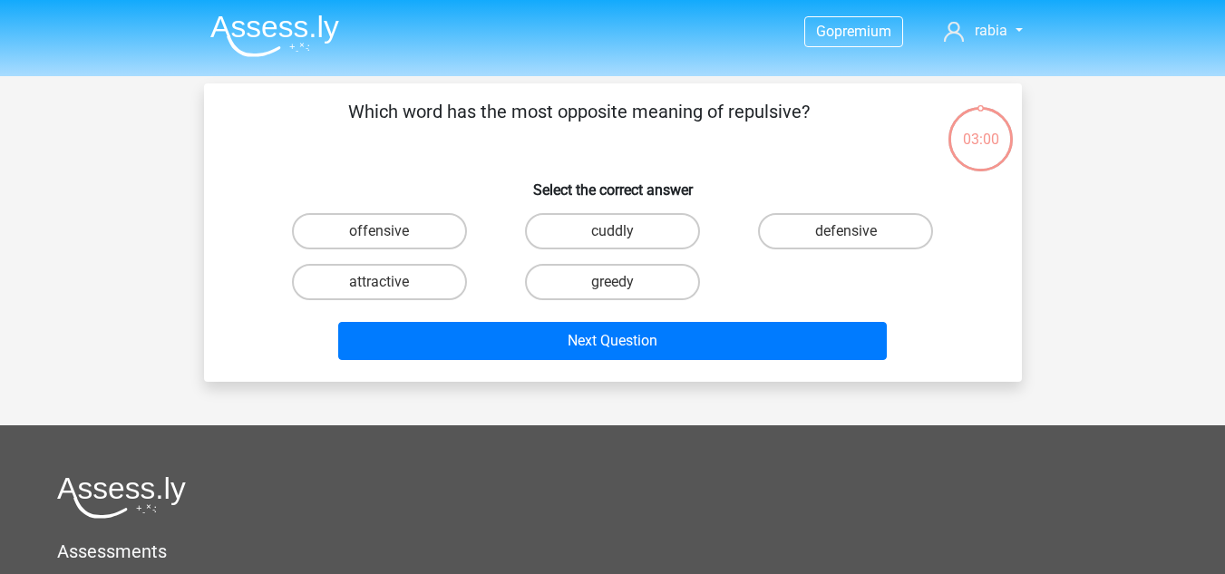
scroll to position [83, 0]
